Goal: Information Seeking & Learning: Find specific page/section

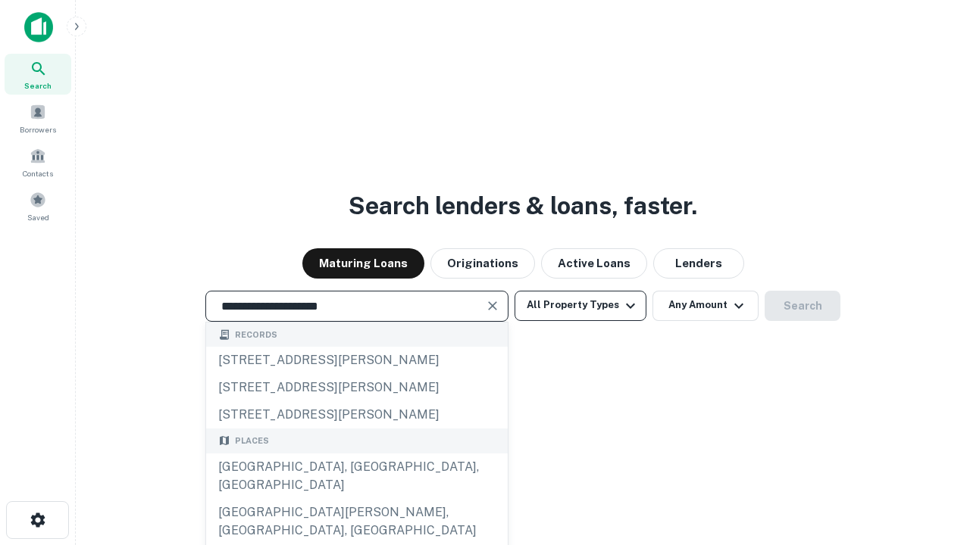
click at [356, 499] on div "[GEOGRAPHIC_DATA], [GEOGRAPHIC_DATA], [GEOGRAPHIC_DATA]" at bounding box center [357, 476] width 302 height 45
click at [580, 305] on button "All Property Types" at bounding box center [580, 306] width 132 height 30
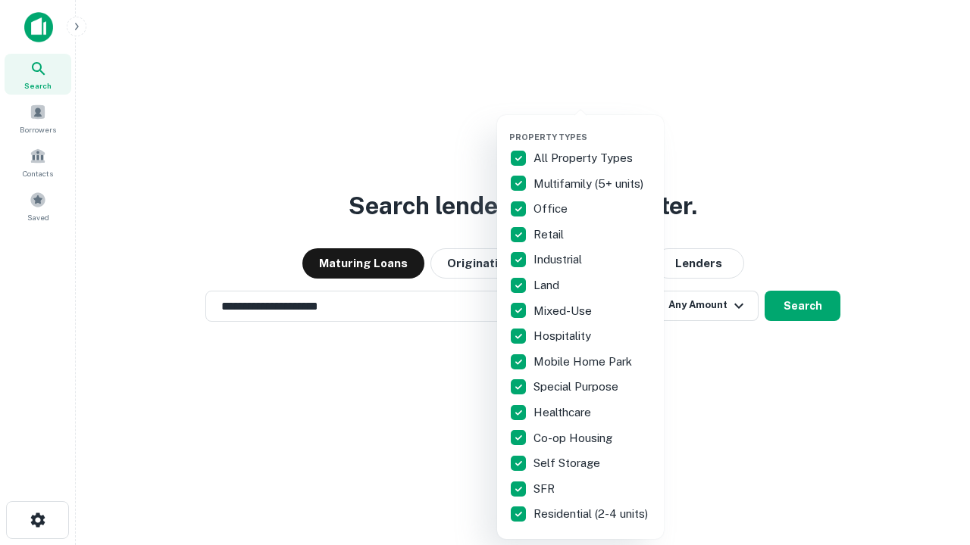
type input "**********"
click at [592, 127] on button "button" at bounding box center [592, 127] width 167 height 1
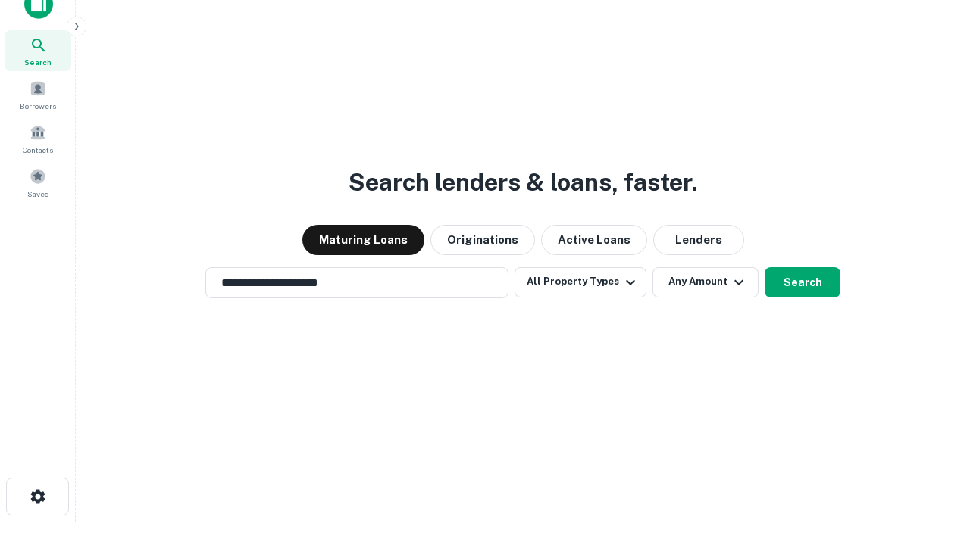
scroll to position [9, 183]
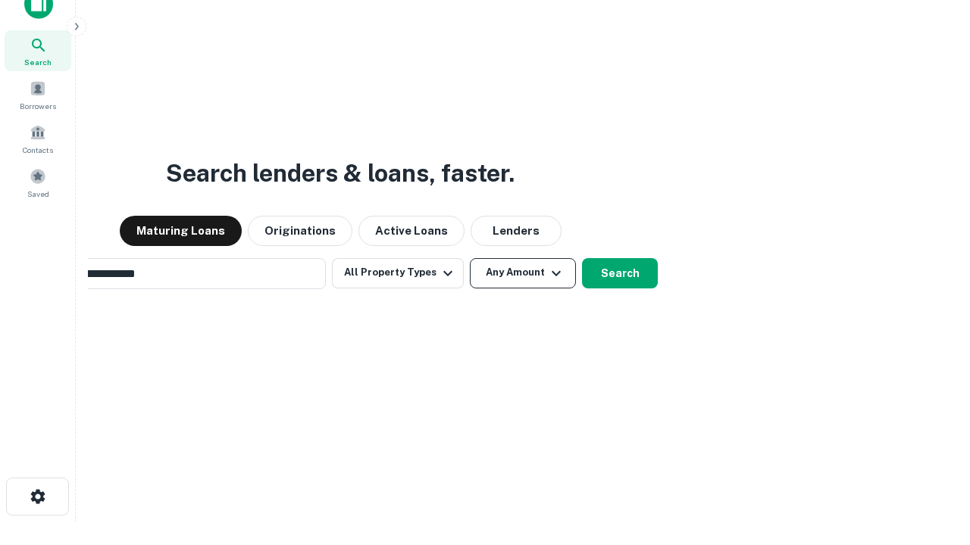
click at [470, 258] on button "Any Amount" at bounding box center [523, 273] width 106 height 30
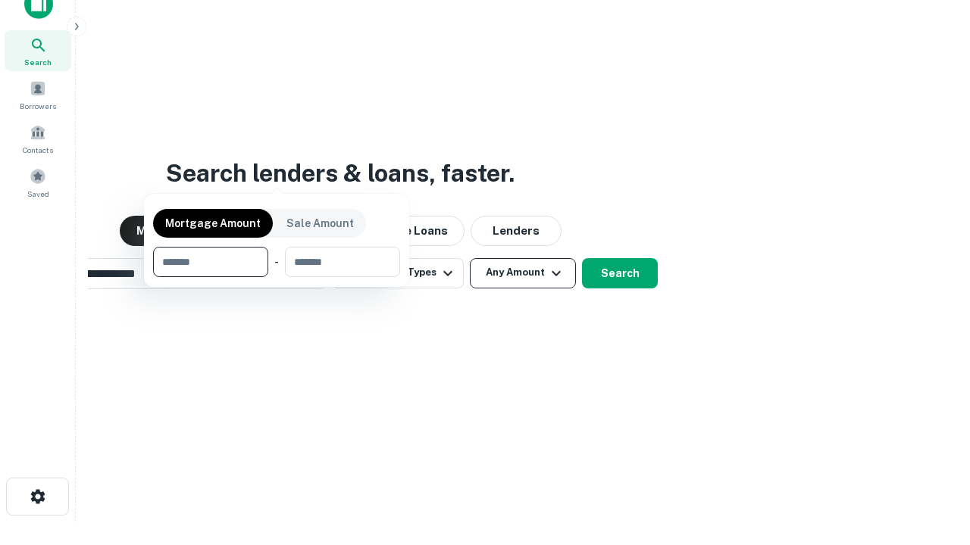
scroll to position [24, 0]
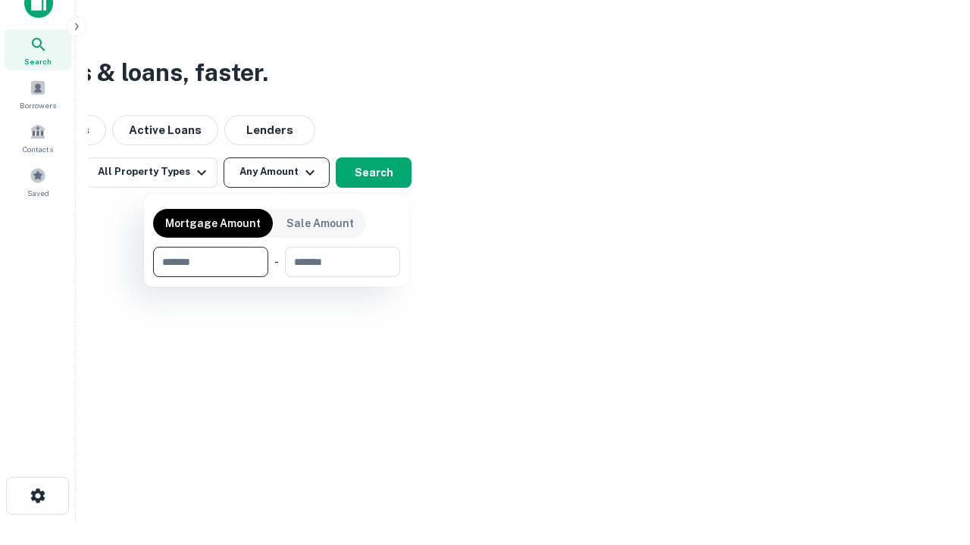
type input "*******"
click at [277, 277] on button "button" at bounding box center [276, 277] width 247 height 1
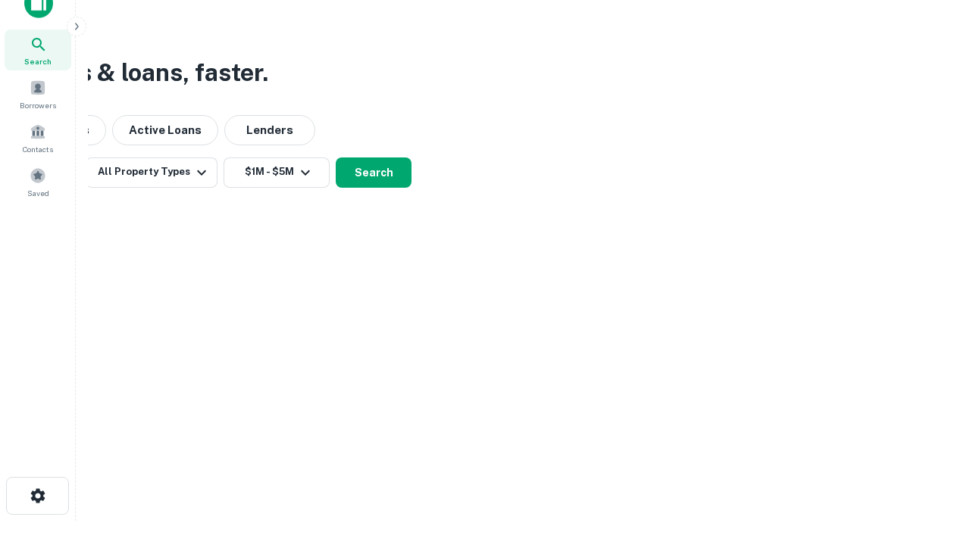
scroll to position [23, 0]
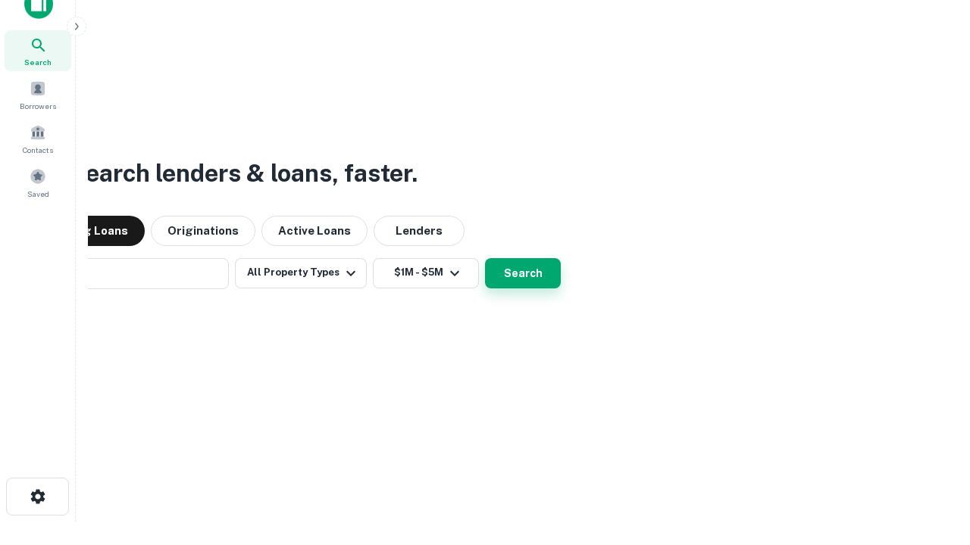
click at [485, 258] on button "Search" at bounding box center [523, 273] width 76 height 30
